Goal: Information Seeking & Learning: Understand process/instructions

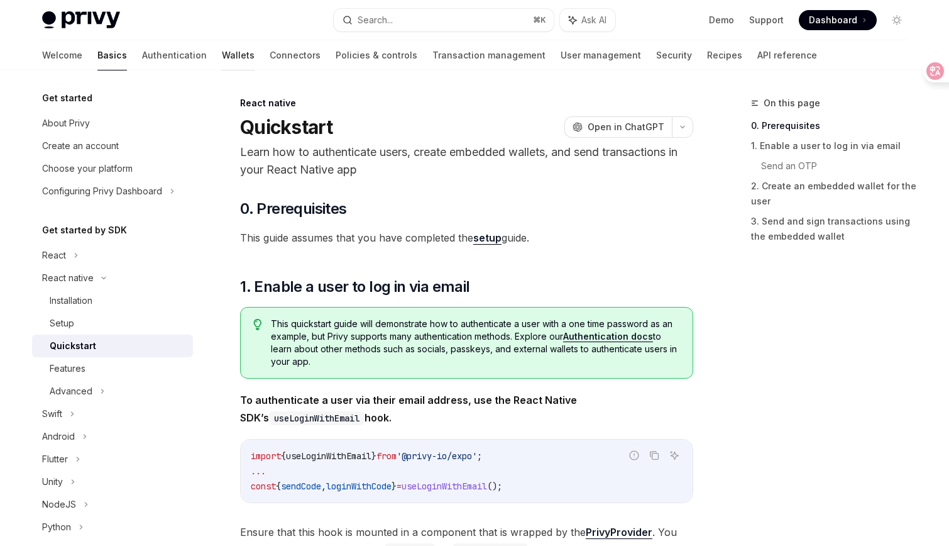
click at [222, 47] on link "Wallets" at bounding box center [238, 55] width 33 height 30
type textarea "*"
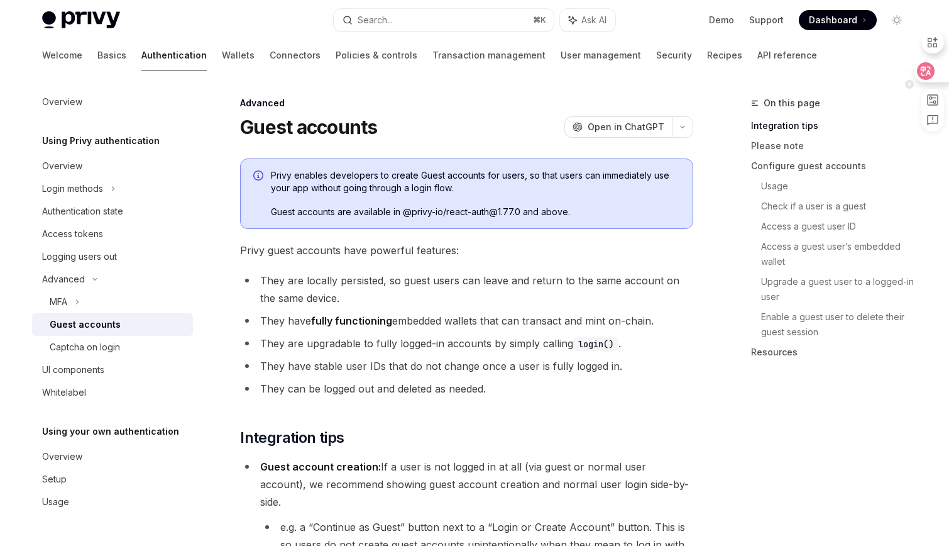
click at [933, 71] on icon at bounding box center [926, 71] width 18 height 18
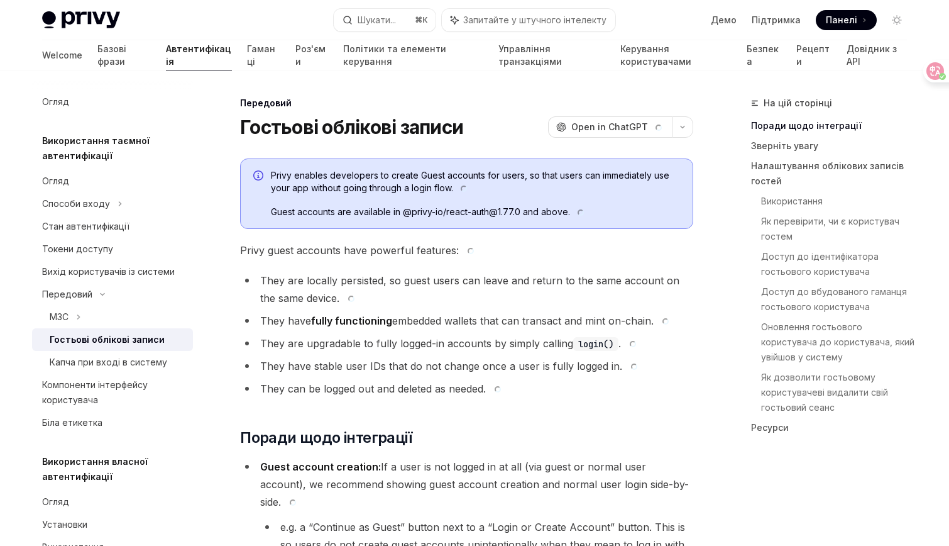
type textarea "*"
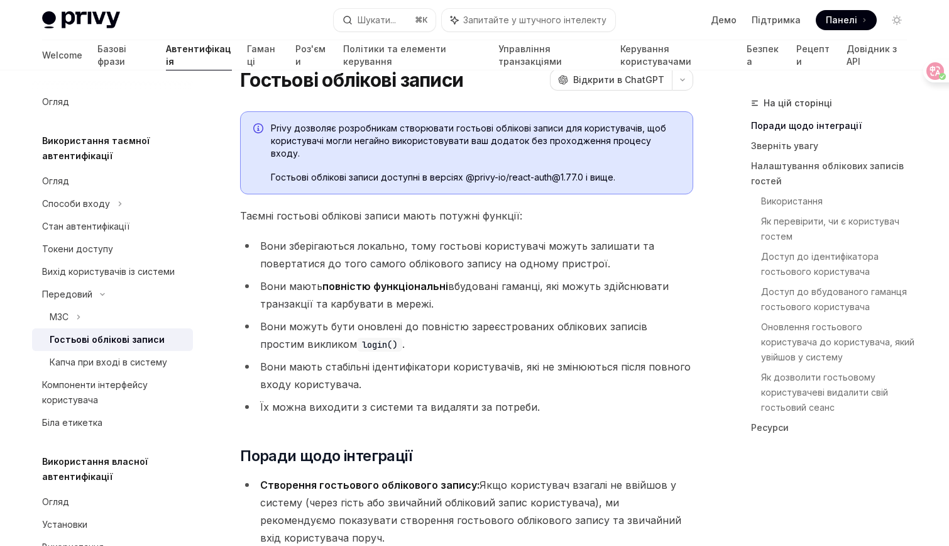
scroll to position [45, 0]
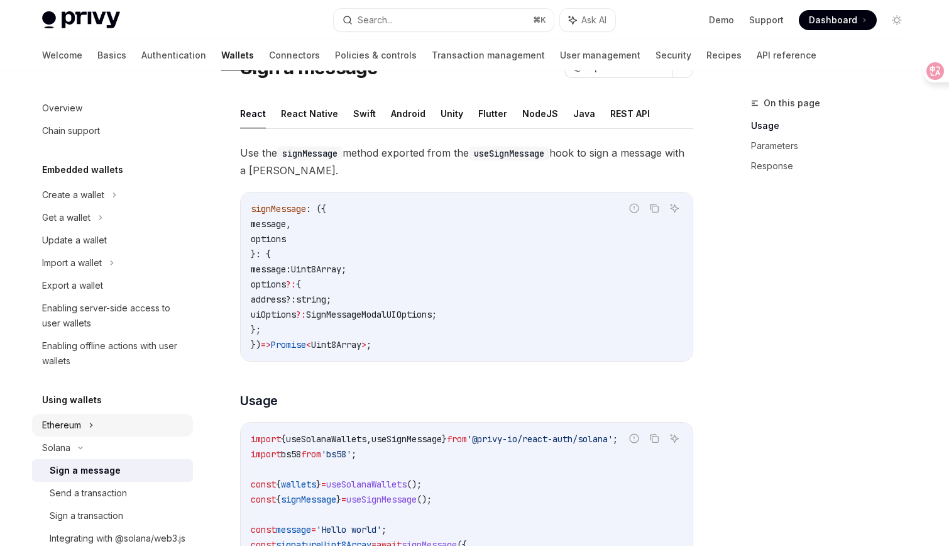
scroll to position [38, 0]
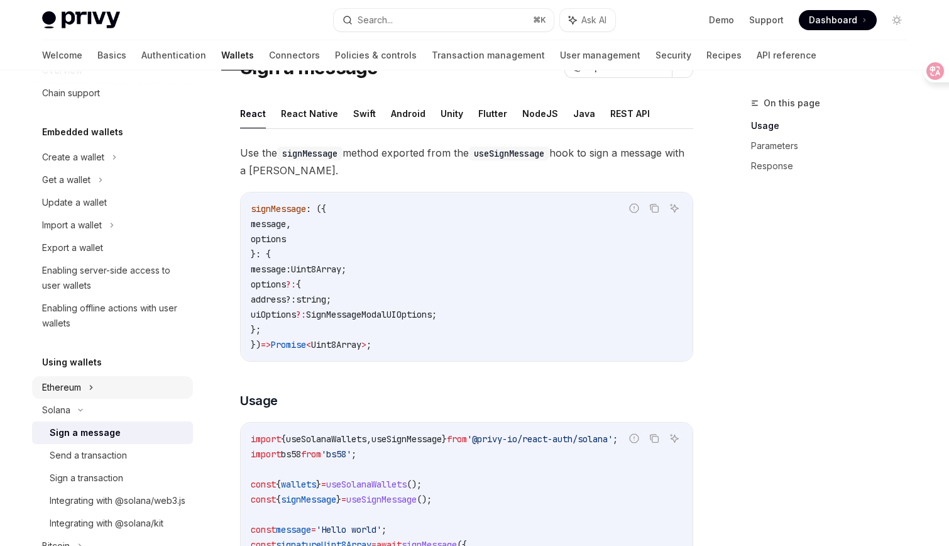
click at [104, 392] on div "Ethereum" at bounding box center [112, 387] width 161 height 23
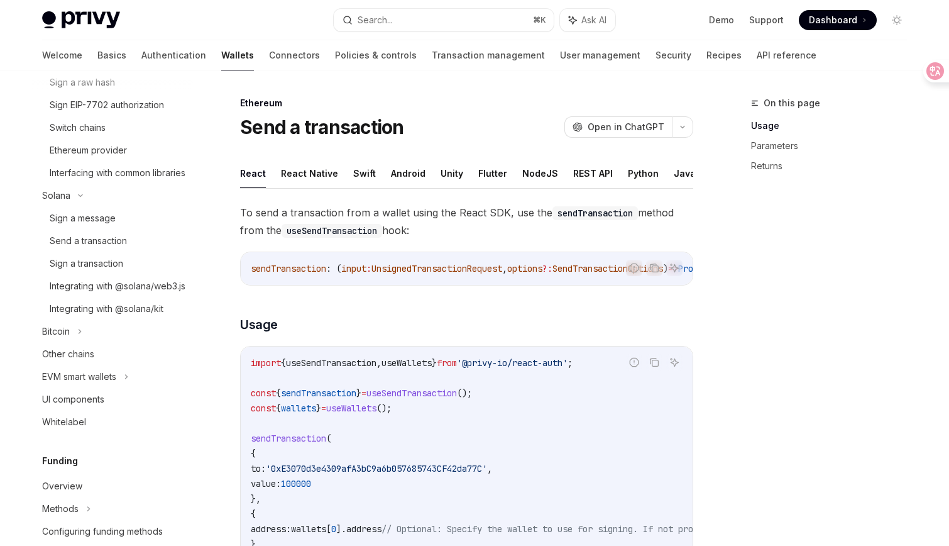
scroll to position [8, 0]
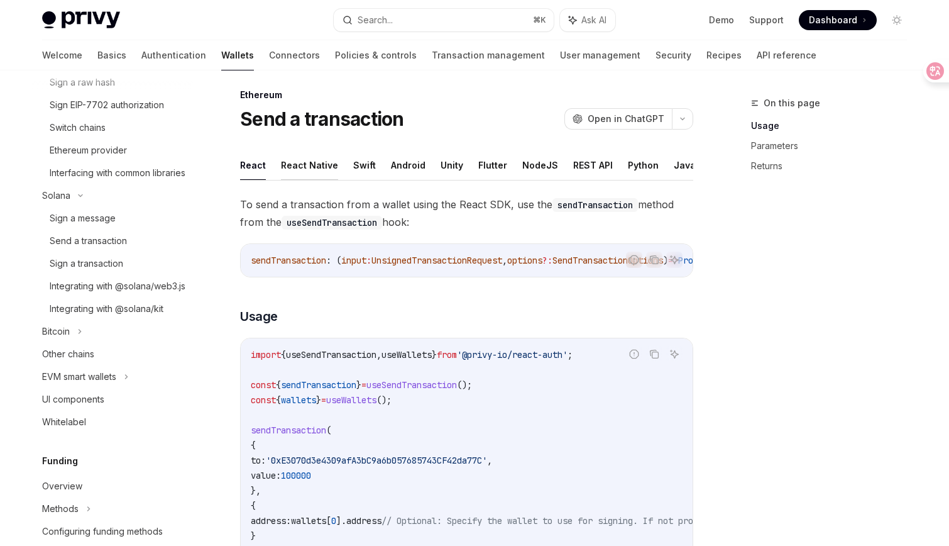
click at [308, 158] on button "React Native" at bounding box center [309, 165] width 57 height 30
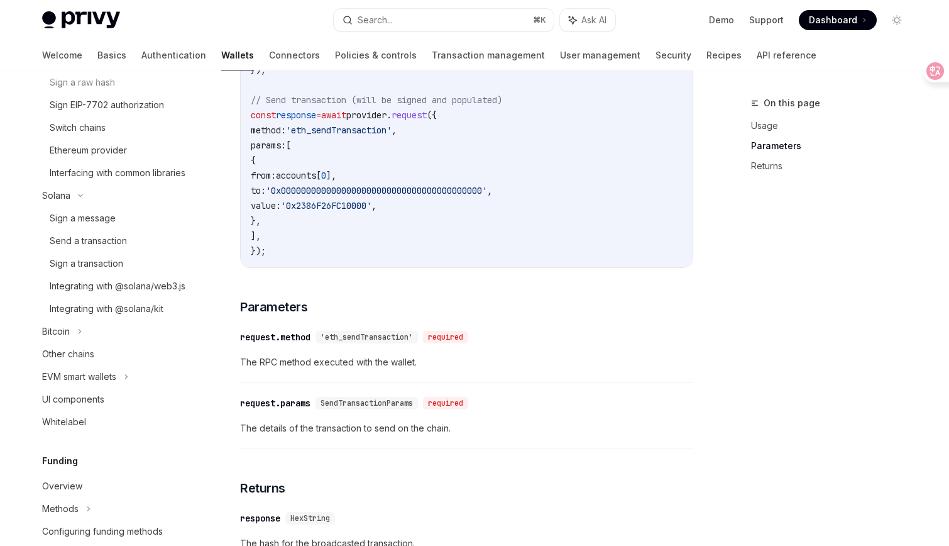
scroll to position [674, 0]
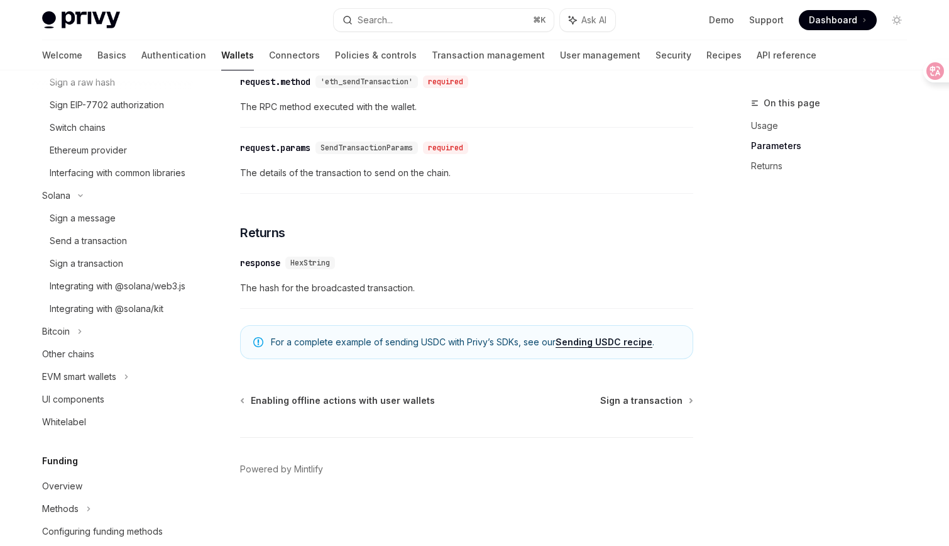
click at [582, 342] on link "Sending USDC recipe" at bounding box center [604, 341] width 97 height 11
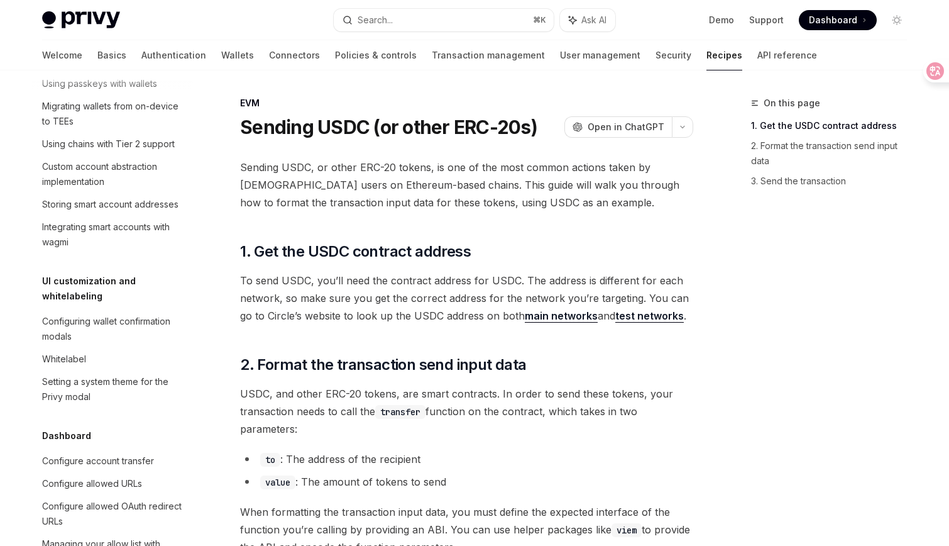
scroll to position [1582, 0]
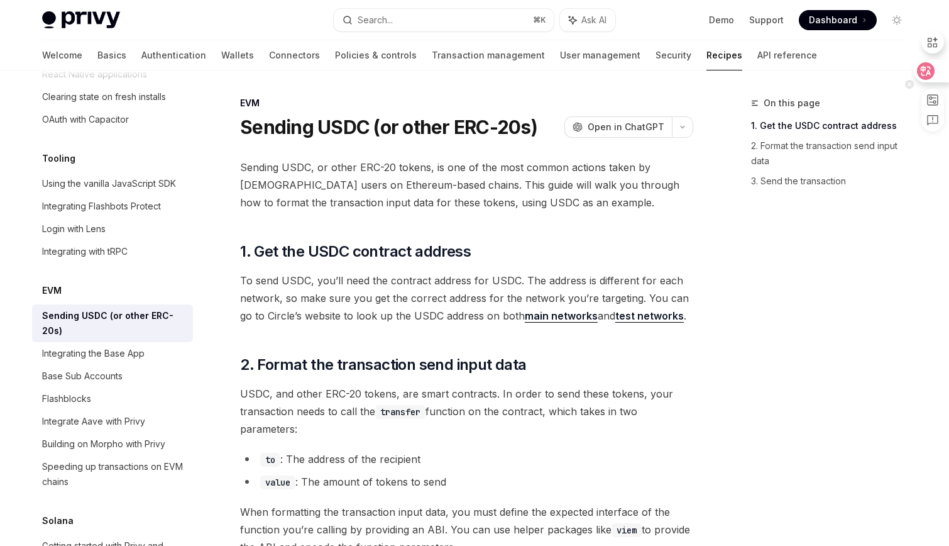
click at [932, 69] on icon at bounding box center [926, 71] width 18 height 18
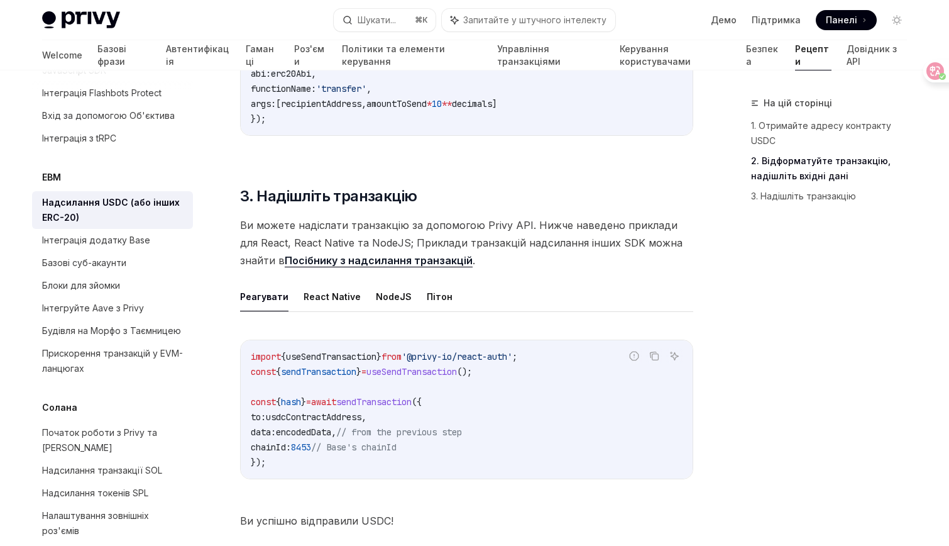
scroll to position [1053, 0]
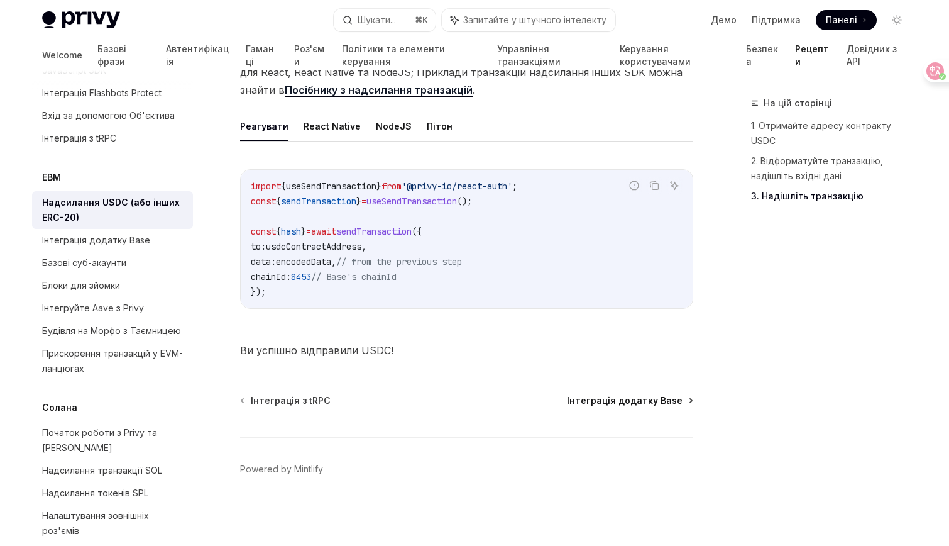
click at [617, 401] on font "Інтеграція додатку Base" at bounding box center [625, 400] width 116 height 11
type textarea "*"
